Goal: Task Accomplishment & Management: Manage account settings

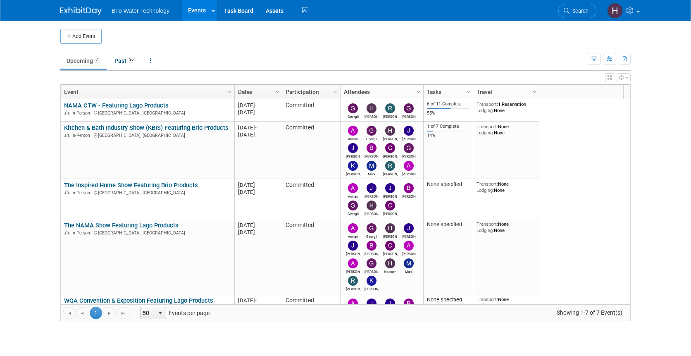
scroll to position [109, 0]
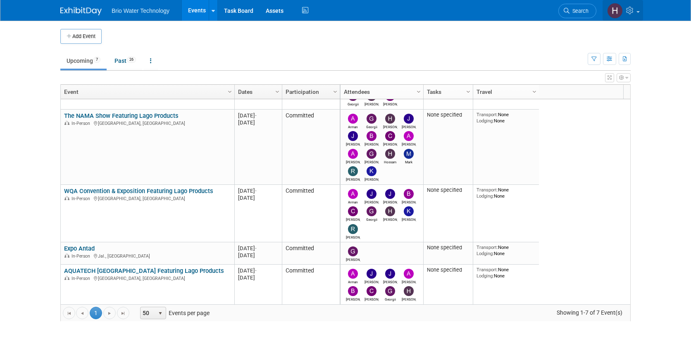
click at [637, 12] on span at bounding box center [637, 12] width 3 height 2
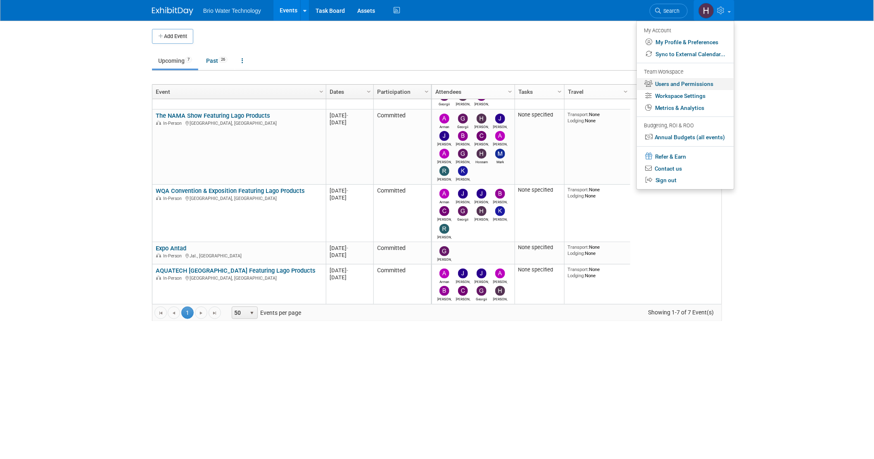
click at [683, 82] on link "Users and Permissions" at bounding box center [685, 84] width 97 height 12
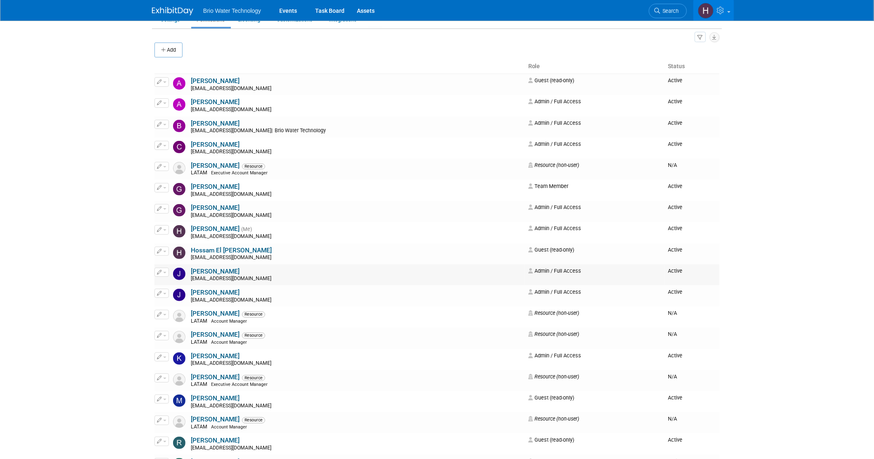
scroll to position [46, 0]
click at [166, 169] on button "button" at bounding box center [161, 165] width 14 height 9
click at [183, 185] on link "Edit" at bounding box center [187, 179] width 65 height 12
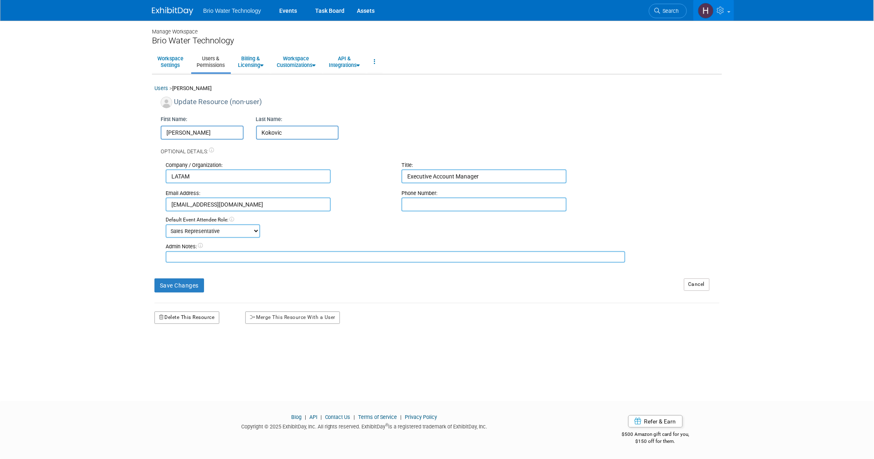
click at [199, 320] on button "Delete This Resource" at bounding box center [186, 317] width 65 height 12
click at [182, 353] on link "Yes" at bounding box center [178, 352] width 24 height 13
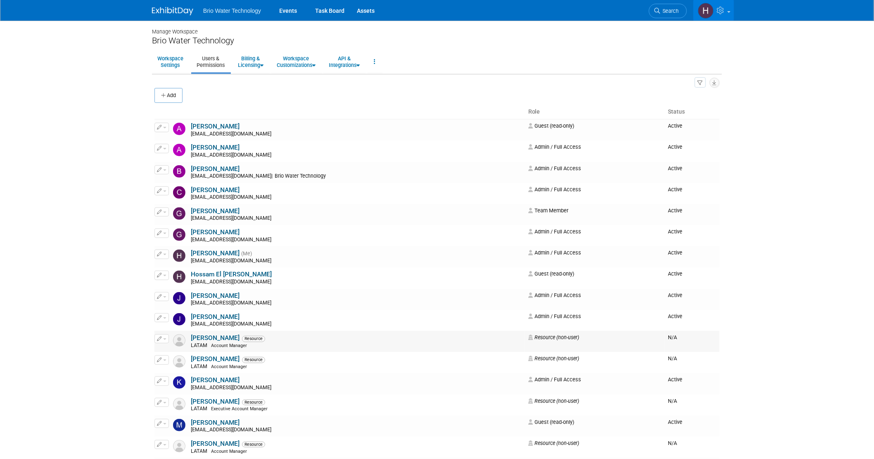
click at [159, 340] on icon "button" at bounding box center [159, 338] width 5 height 5
click at [178, 354] on link "Edit" at bounding box center [187, 352] width 65 height 12
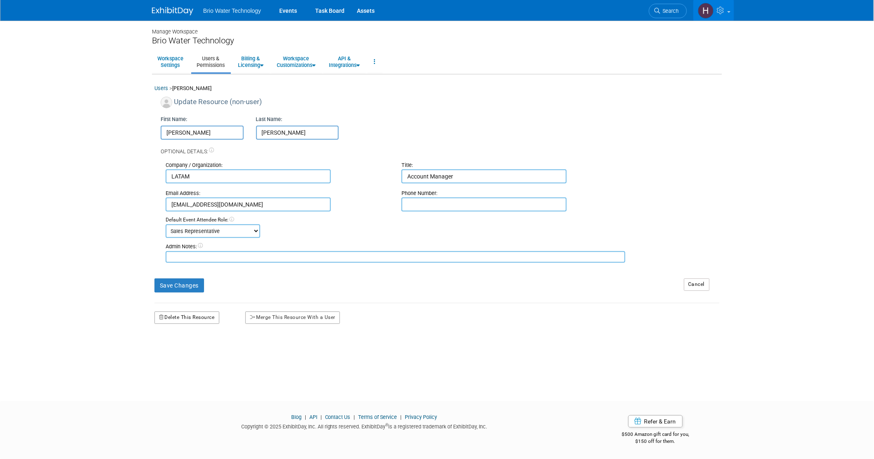
click at [183, 316] on button "Delete This Resource" at bounding box center [186, 317] width 65 height 12
click at [337, 187] on div "Email Address: jmonroy078@gmail.com Phone Number:" at bounding box center [442, 197] width 566 height 28
click at [176, 351] on link "Yes" at bounding box center [176, 352] width 24 height 13
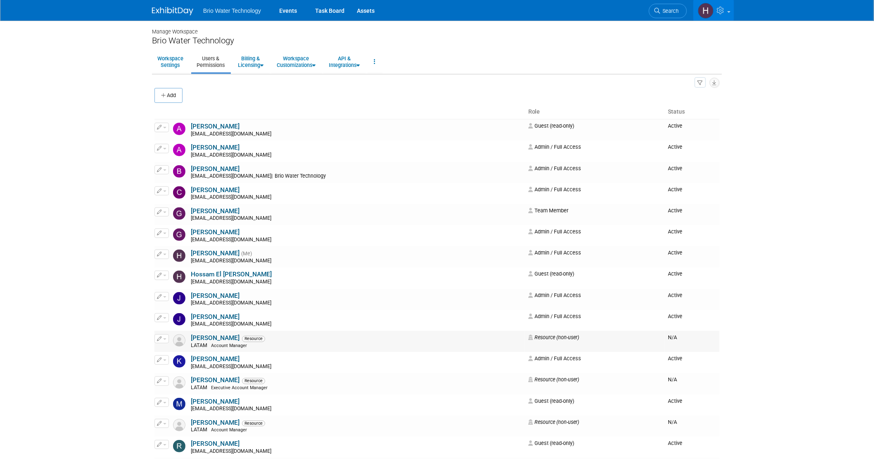
click at [160, 340] on icon "button" at bounding box center [159, 338] width 5 height 5
click at [185, 352] on link "Edit" at bounding box center [187, 352] width 65 height 12
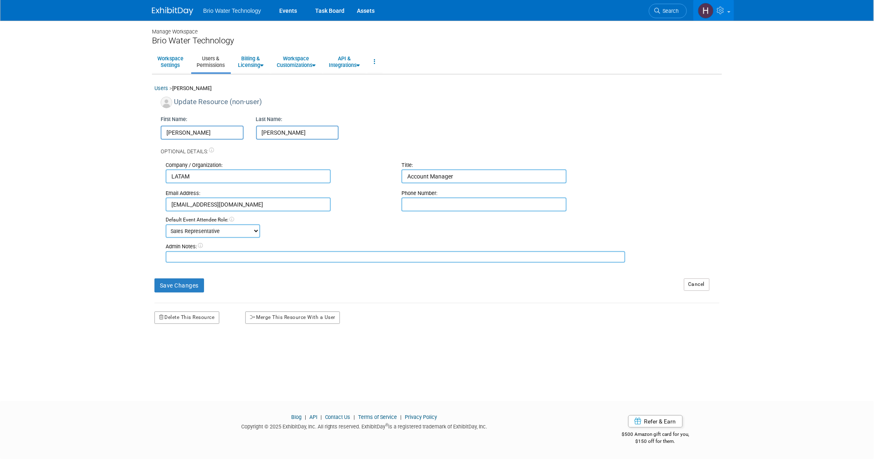
click at [185, 307] on div "Delete This Resource" at bounding box center [193, 313] width 91 height 21
click at [186, 320] on button "Delete This Resource" at bounding box center [186, 317] width 65 height 12
click at [188, 354] on link "Yes" at bounding box center [176, 352] width 24 height 13
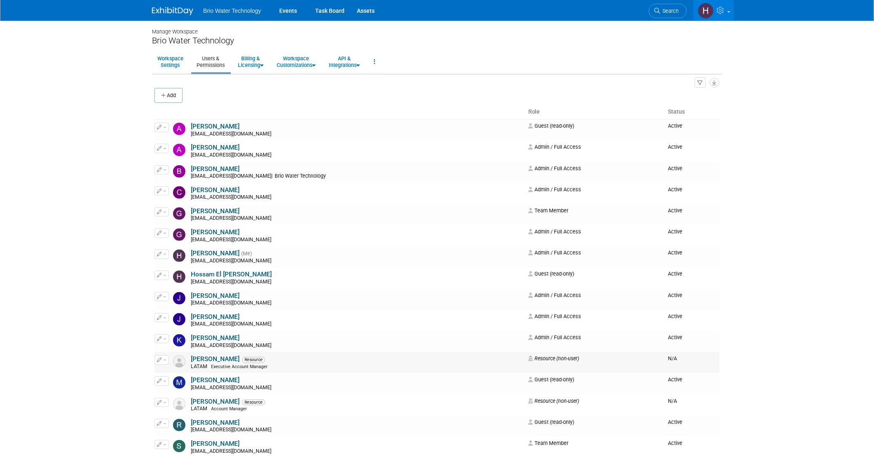
click at [161, 364] on button "button" at bounding box center [161, 359] width 14 height 9
click at [161, 373] on link "Edit" at bounding box center [187, 374] width 65 height 12
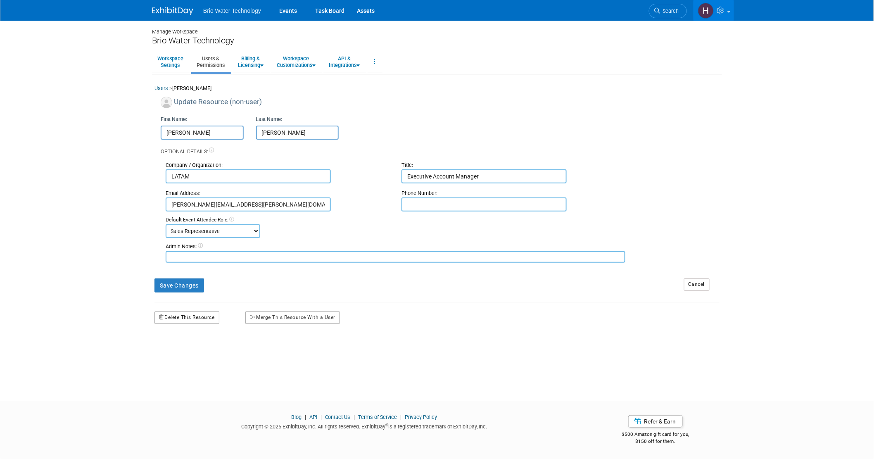
click at [187, 318] on button "Delete This Resource" at bounding box center [186, 317] width 65 height 12
click at [171, 354] on link "Yes" at bounding box center [176, 352] width 24 height 13
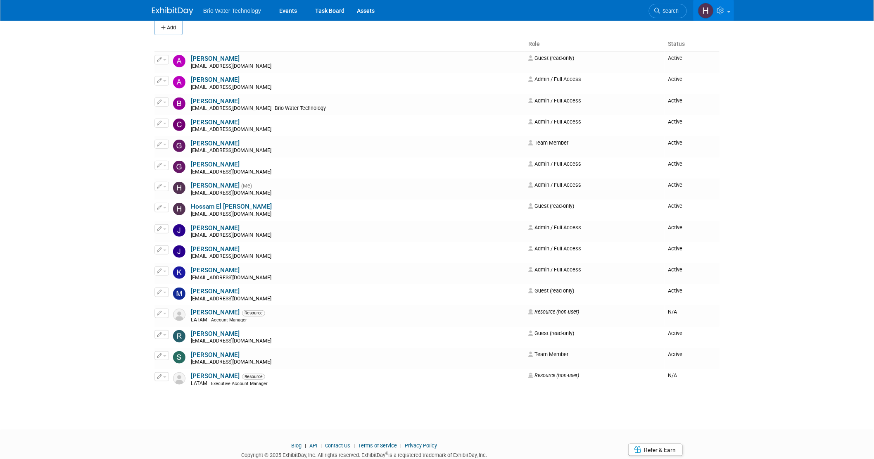
scroll to position [92, 0]
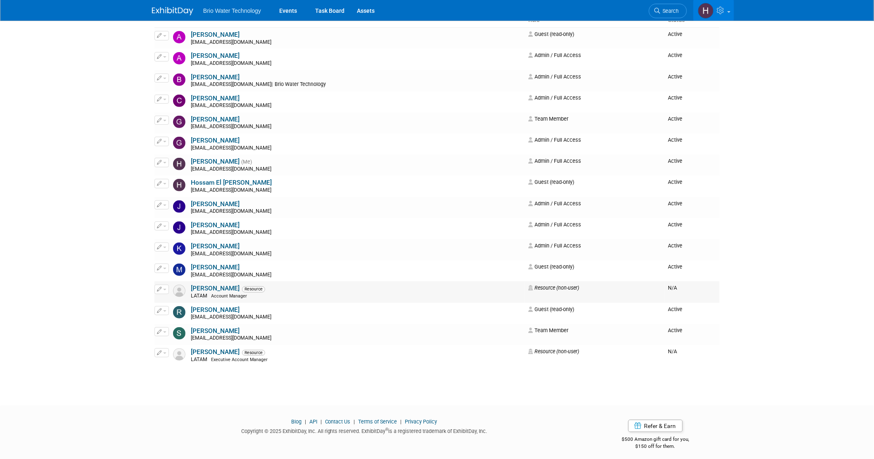
click at [164, 290] on span "button" at bounding box center [164, 290] width 3 height 2
click at [173, 303] on link "Edit" at bounding box center [187, 303] width 65 height 12
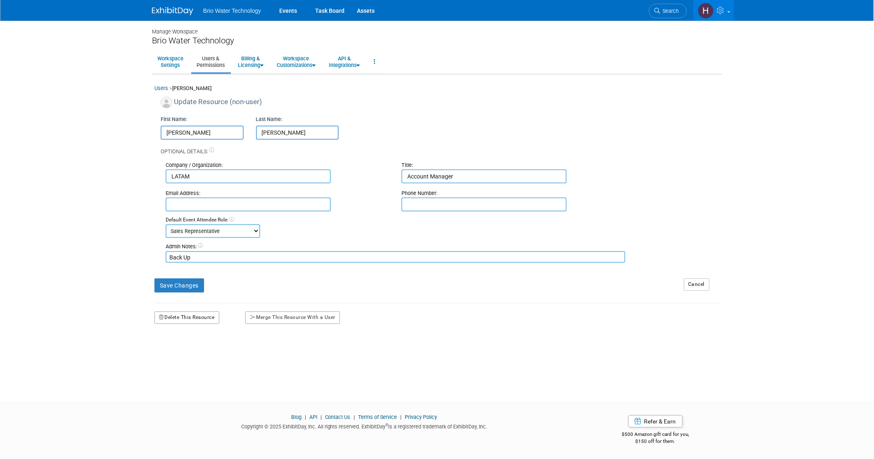
click at [172, 319] on button "Delete This Resource" at bounding box center [186, 317] width 65 height 12
click at [179, 354] on link "Yes" at bounding box center [176, 352] width 24 height 13
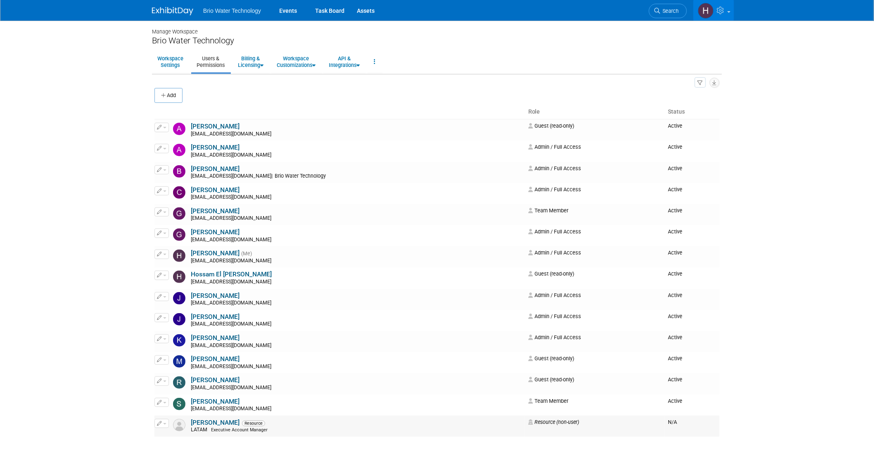
scroll to position [46, 0]
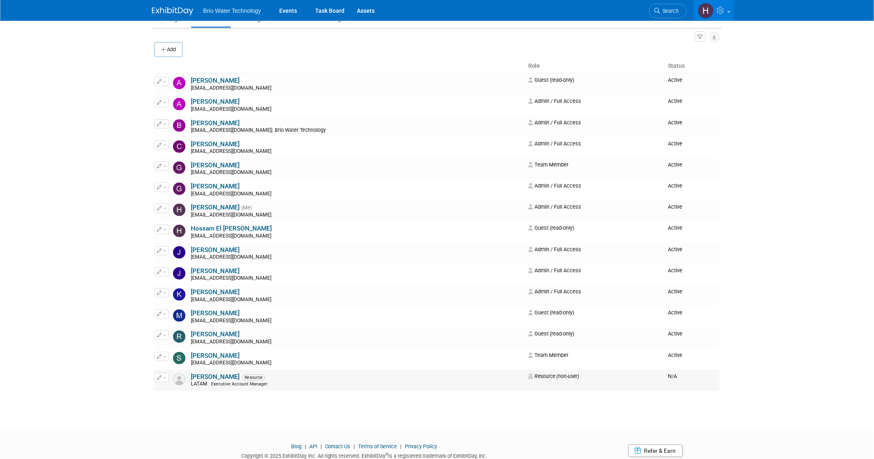
click at [164, 379] on span "button" at bounding box center [164, 378] width 3 height 2
click at [180, 387] on link "Edit" at bounding box center [187, 391] width 65 height 12
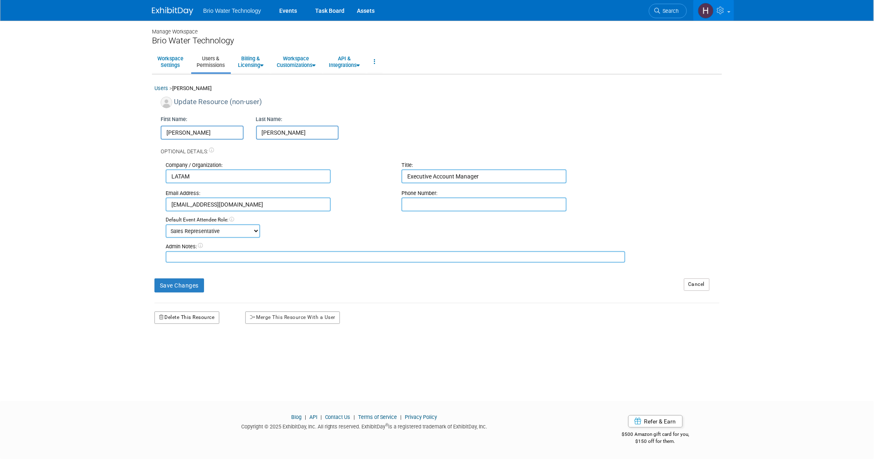
click at [171, 319] on button "Delete This Resource" at bounding box center [186, 317] width 65 height 12
click at [164, 343] on div "Yes No" at bounding box center [187, 352] width 66 height 21
click at [173, 351] on icon at bounding box center [171, 351] width 6 height 5
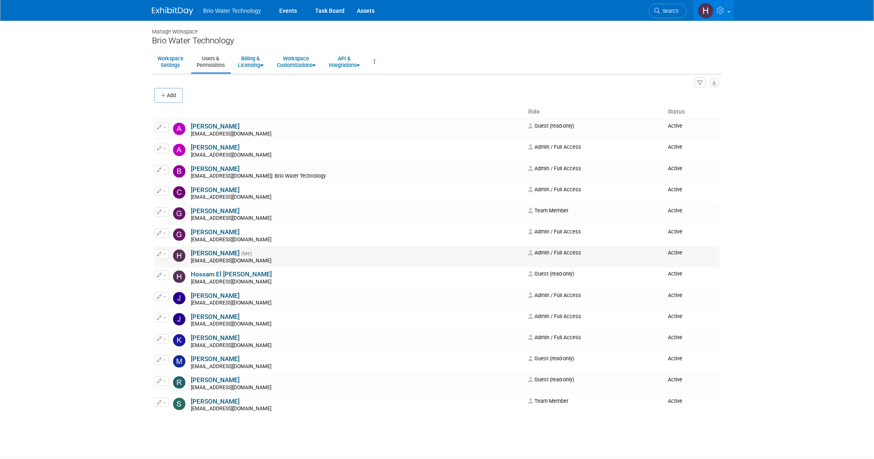
click at [204, 256] on link "Harry Mesak" at bounding box center [215, 252] width 49 height 7
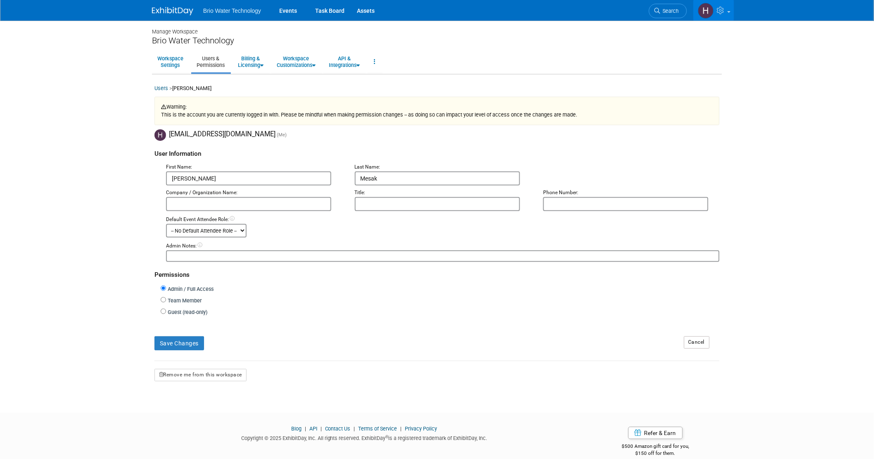
click at [215, 205] on input "text" at bounding box center [248, 204] width 165 height 14
type input "Brio Water Technology"
click at [411, 234] on div "Default Event Attendee Role: -- No Default Attendee Role -- Demonstrator Host P…" at bounding box center [443, 226] width 566 height 21
click at [390, 208] on input "text" at bounding box center [437, 204] width 165 height 14
type input "Director of Sales"
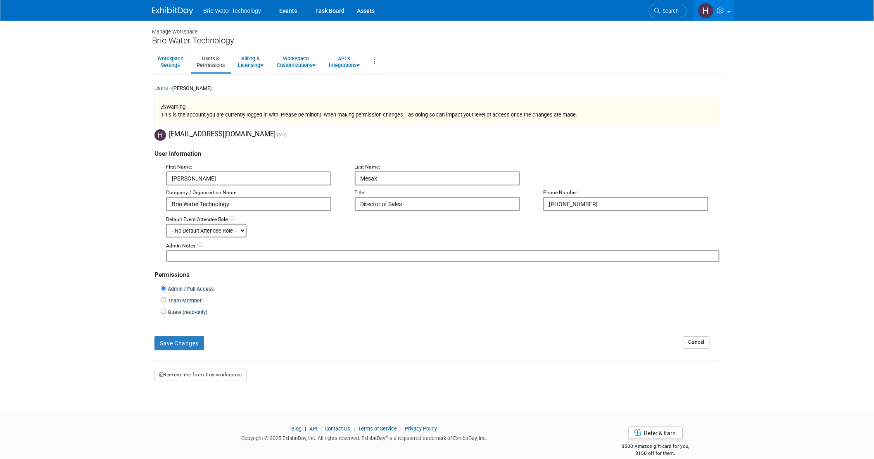
type input "[PHONE_NUMBER]"
click at [401, 258] on textarea at bounding box center [442, 256] width 553 height 12
click at [171, 339] on button "Save Changes" at bounding box center [179, 343] width 50 height 14
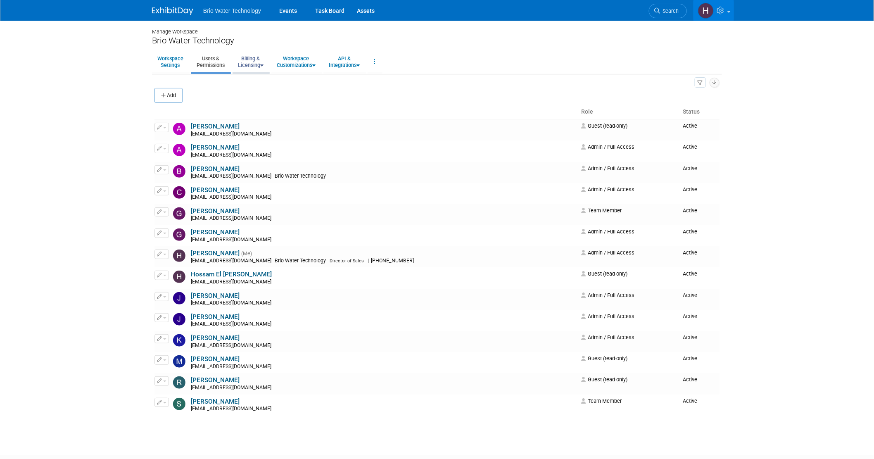
click at [247, 67] on link "Billing & Licensing" at bounding box center [251, 62] width 36 height 20
click at [294, 65] on link "Workspace Customizations" at bounding box center [296, 62] width 50 height 20
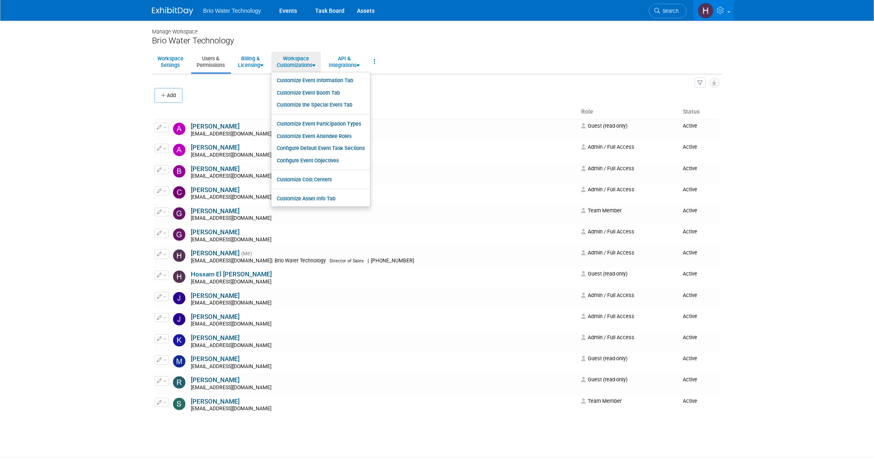
click at [253, 75] on div "Manage Workspace Brio Water Technology Workspace Settings Users & Permissions B…" at bounding box center [437, 231] width 582 height 420
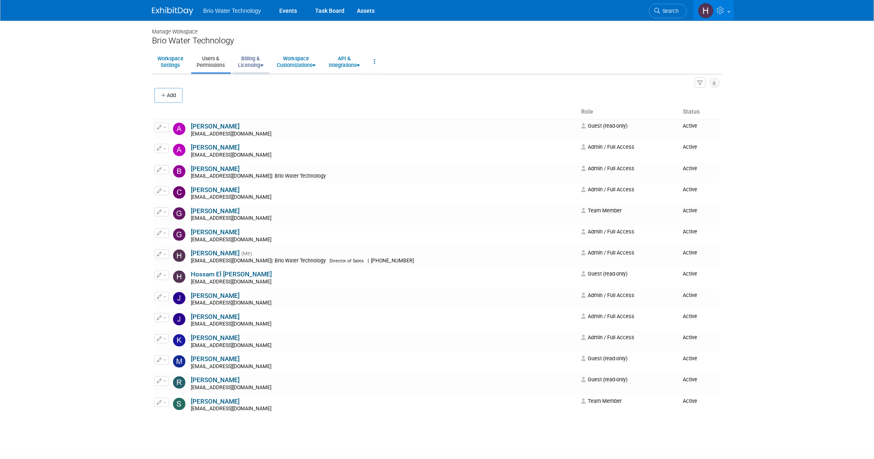
click at [255, 67] on link "Billing & Licensing" at bounding box center [251, 62] width 36 height 20
click at [272, 81] on link "Manage Plan / Subscription" at bounding box center [270, 80] width 75 height 12
